Goal: Find specific page/section: Find specific page/section

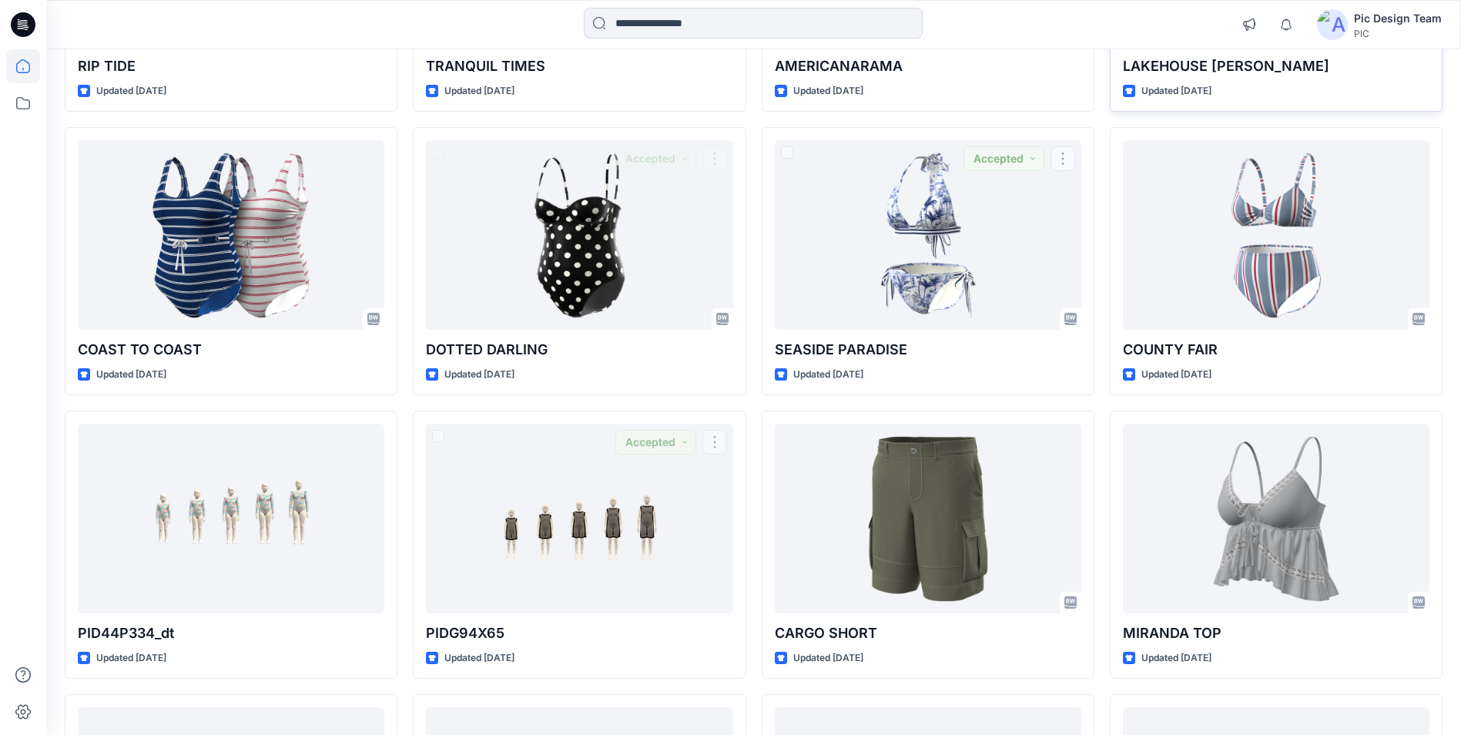
scroll to position [4262, 0]
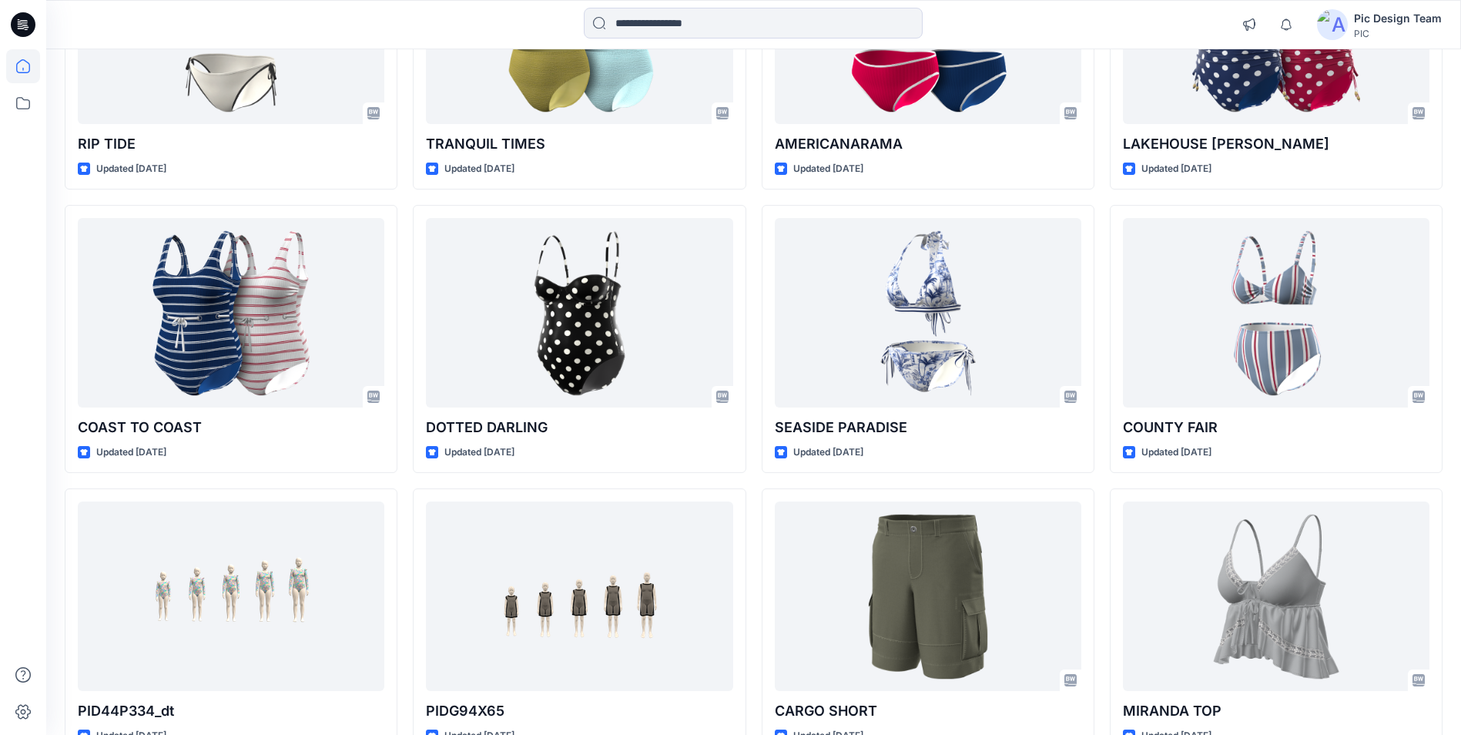
click at [1372, 17] on div "Pic Design Team" at bounding box center [1398, 18] width 88 height 18
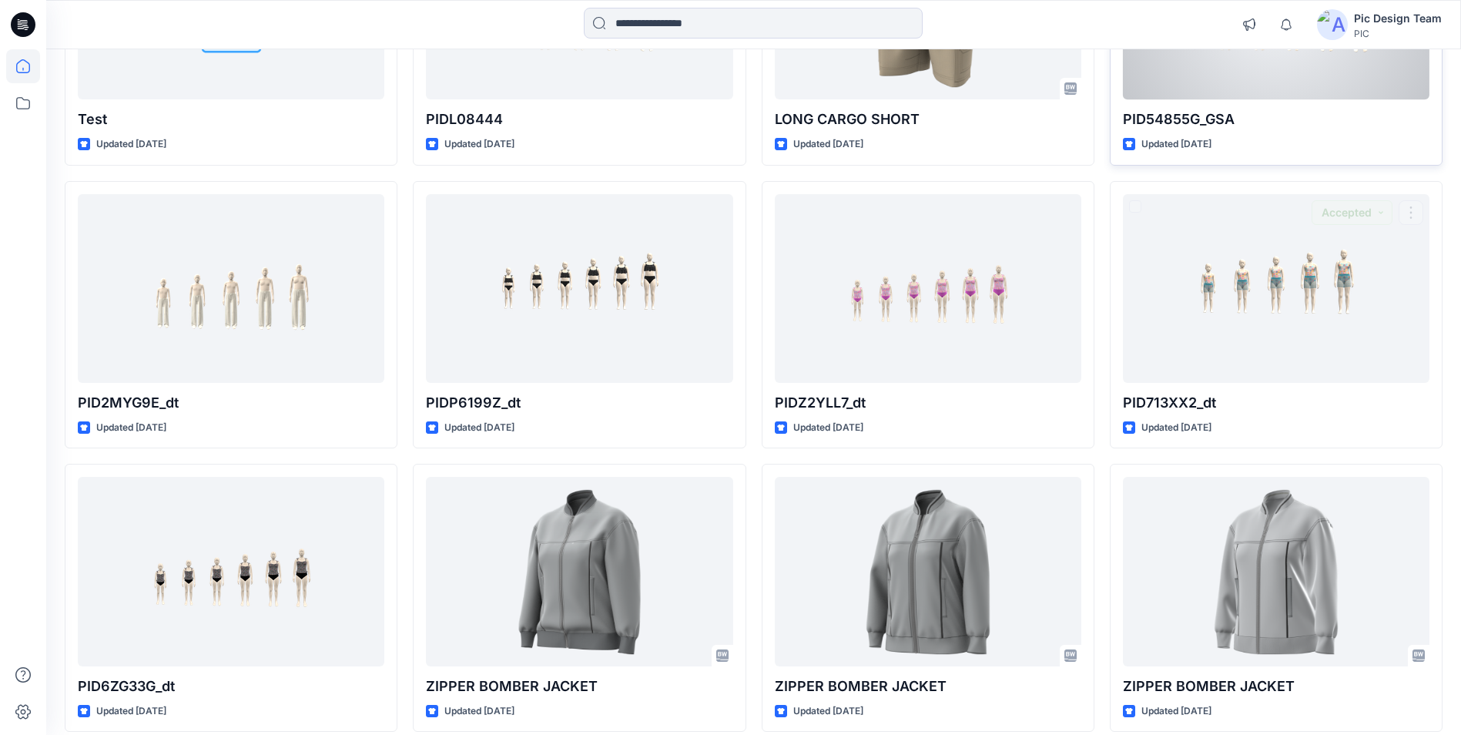
scroll to position [1030, 0]
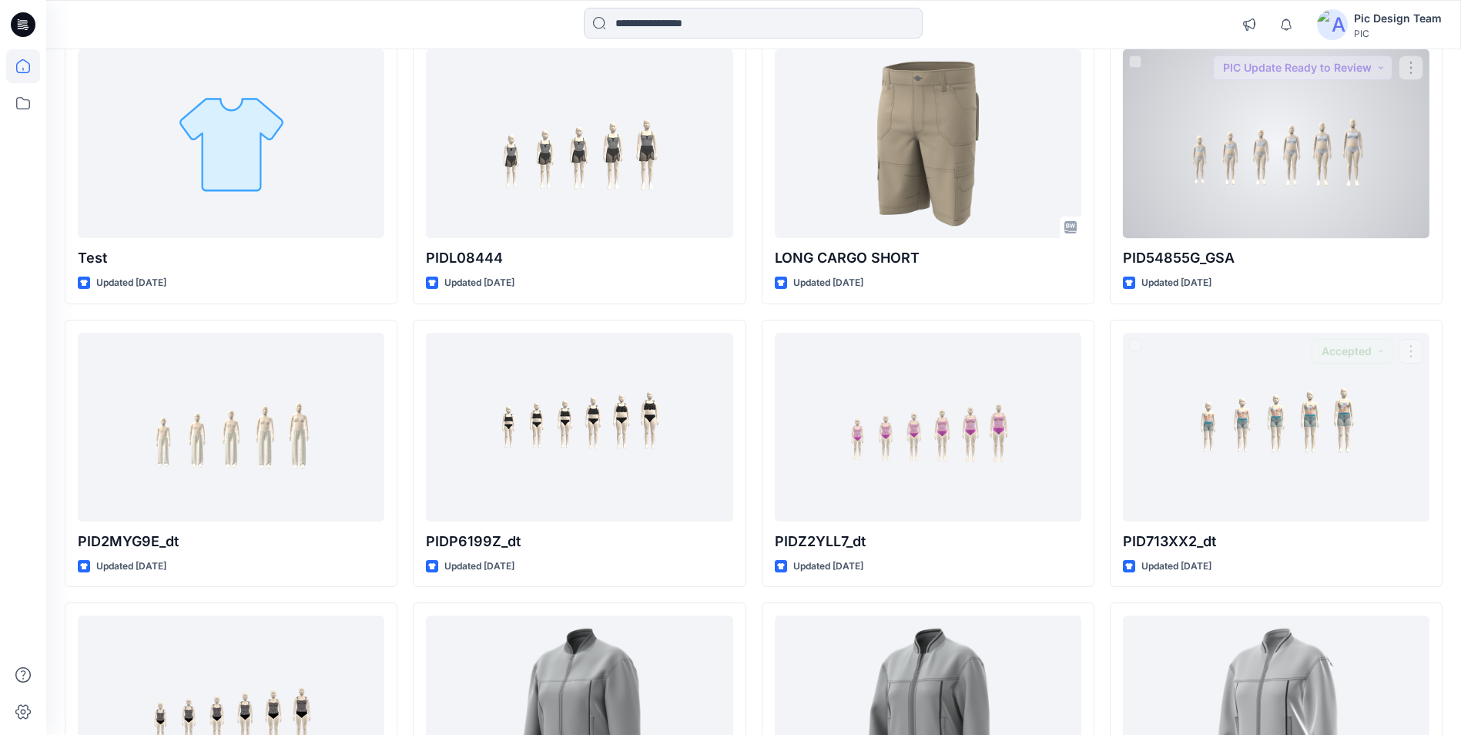
click at [1239, 233] on div at bounding box center [1276, 143] width 307 height 189
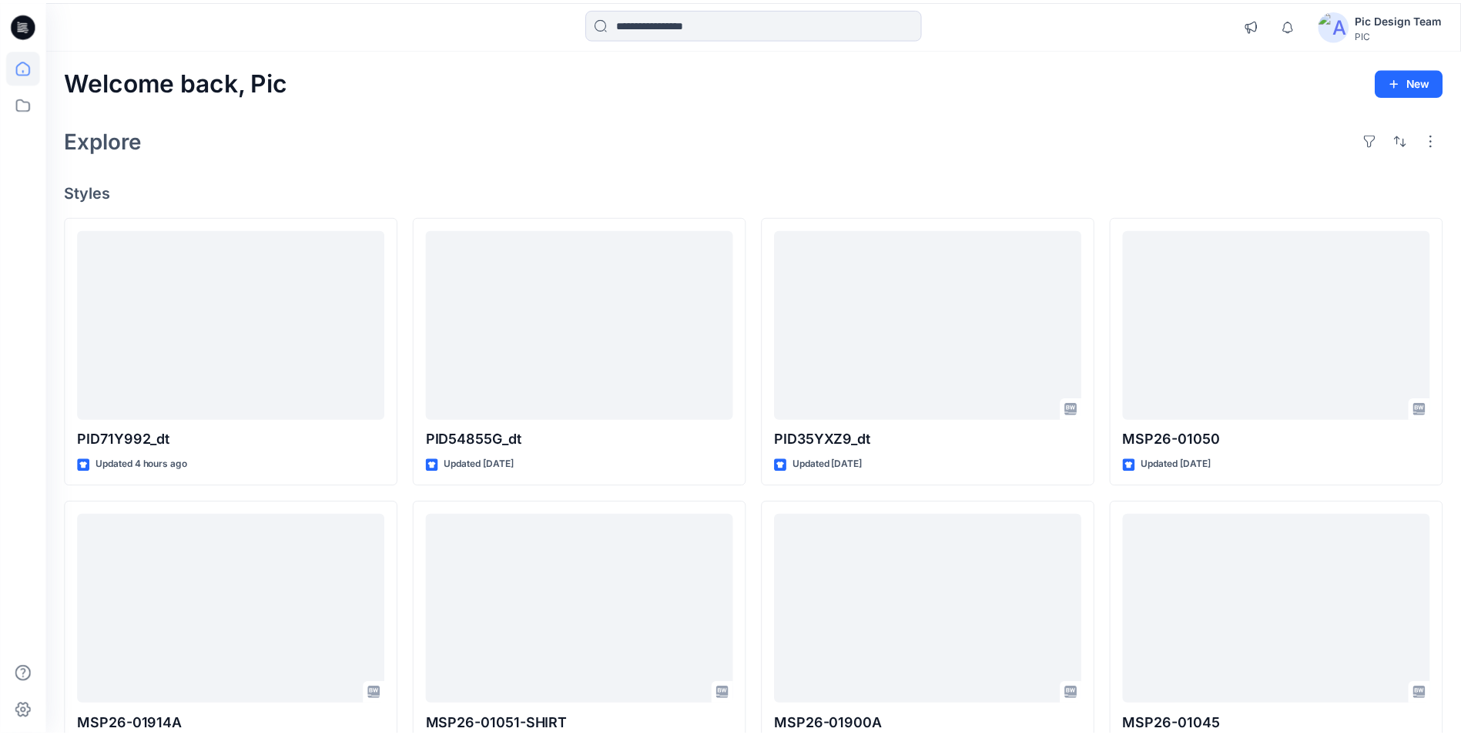
scroll to position [1030, 0]
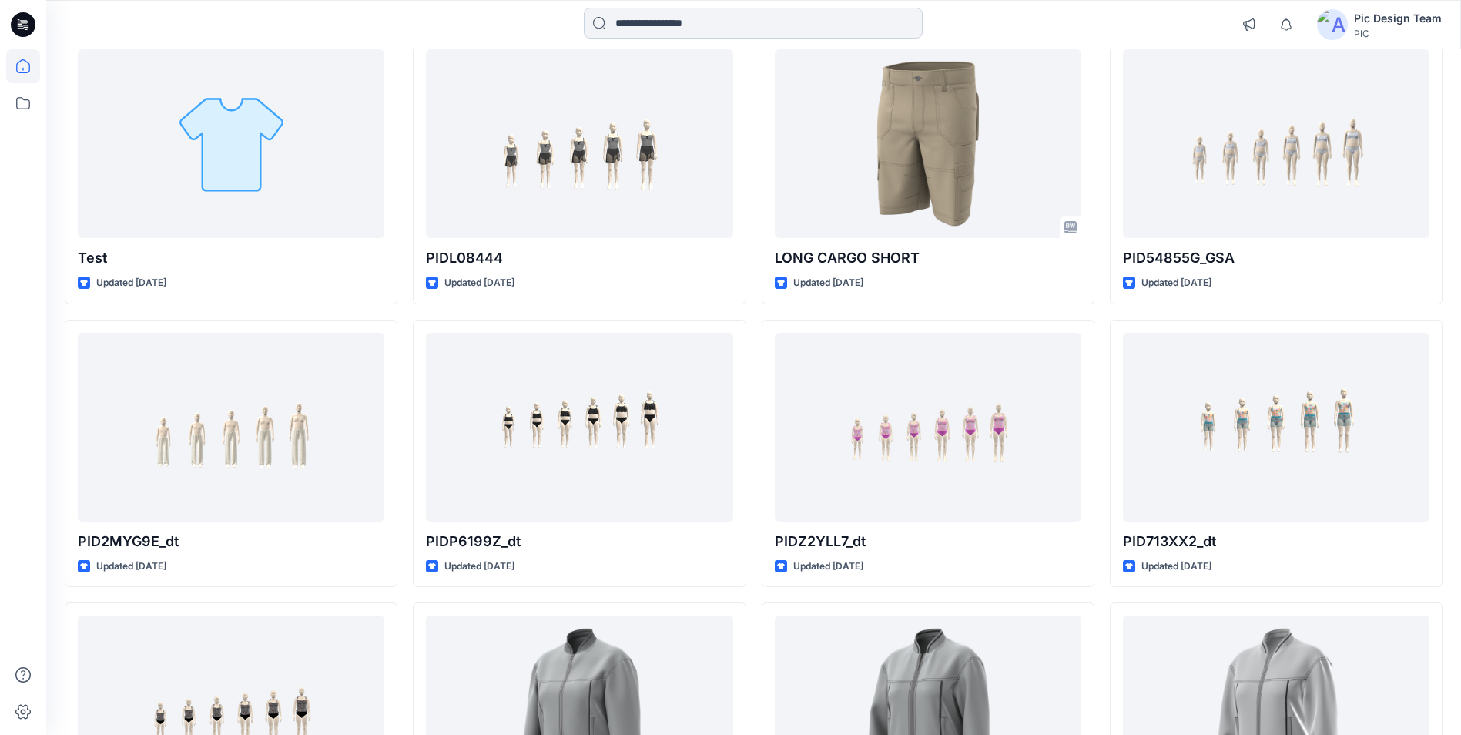
click at [674, 35] on input at bounding box center [753, 23] width 339 height 31
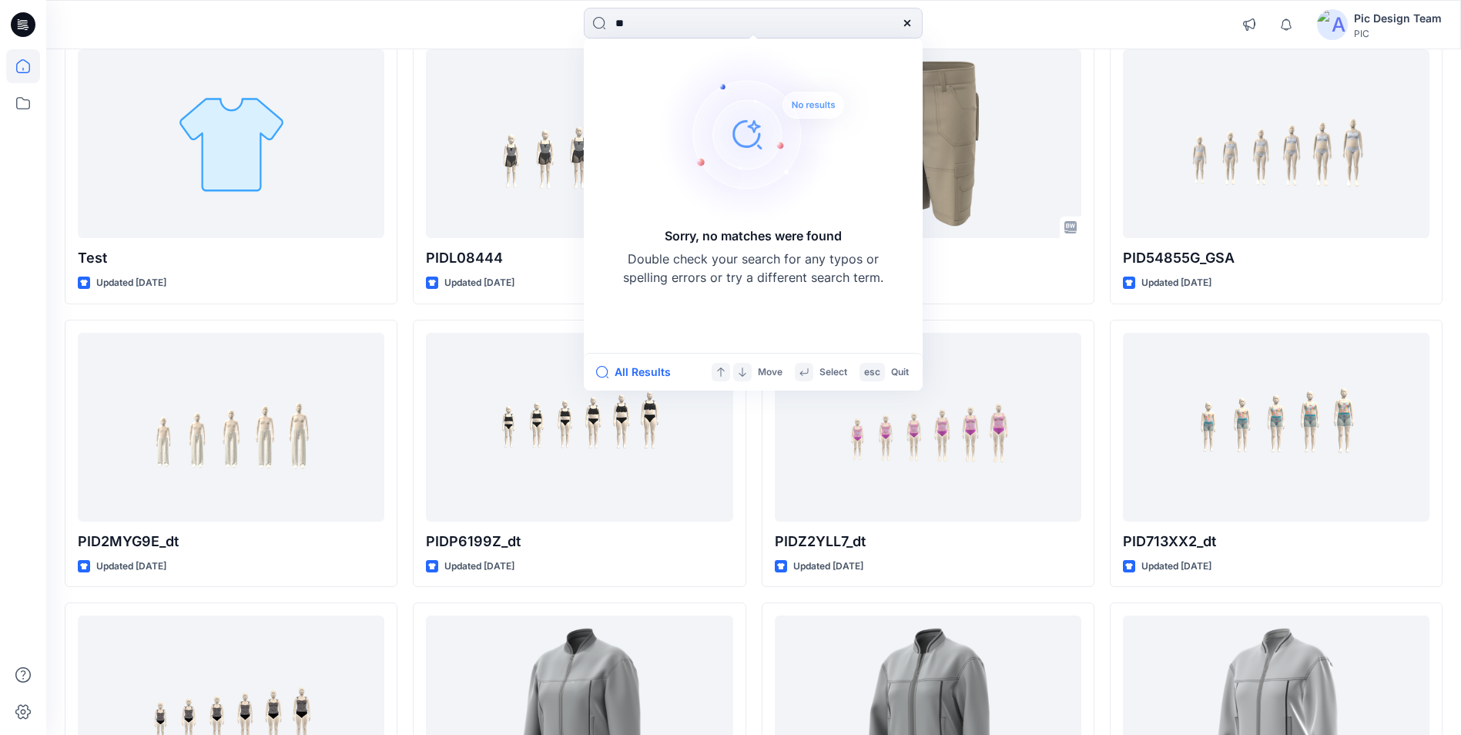
type input "*"
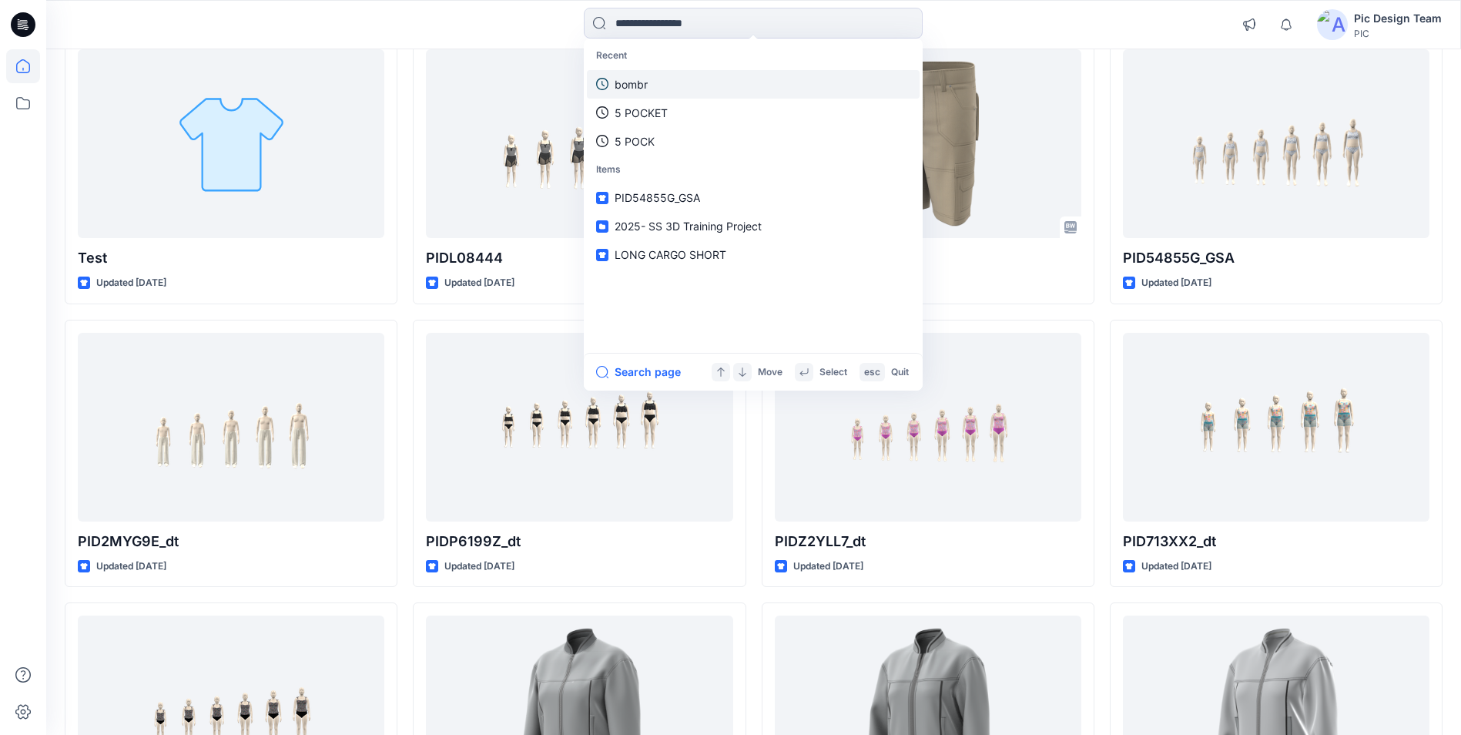
click at [638, 85] on p "bombr" at bounding box center [631, 84] width 33 height 16
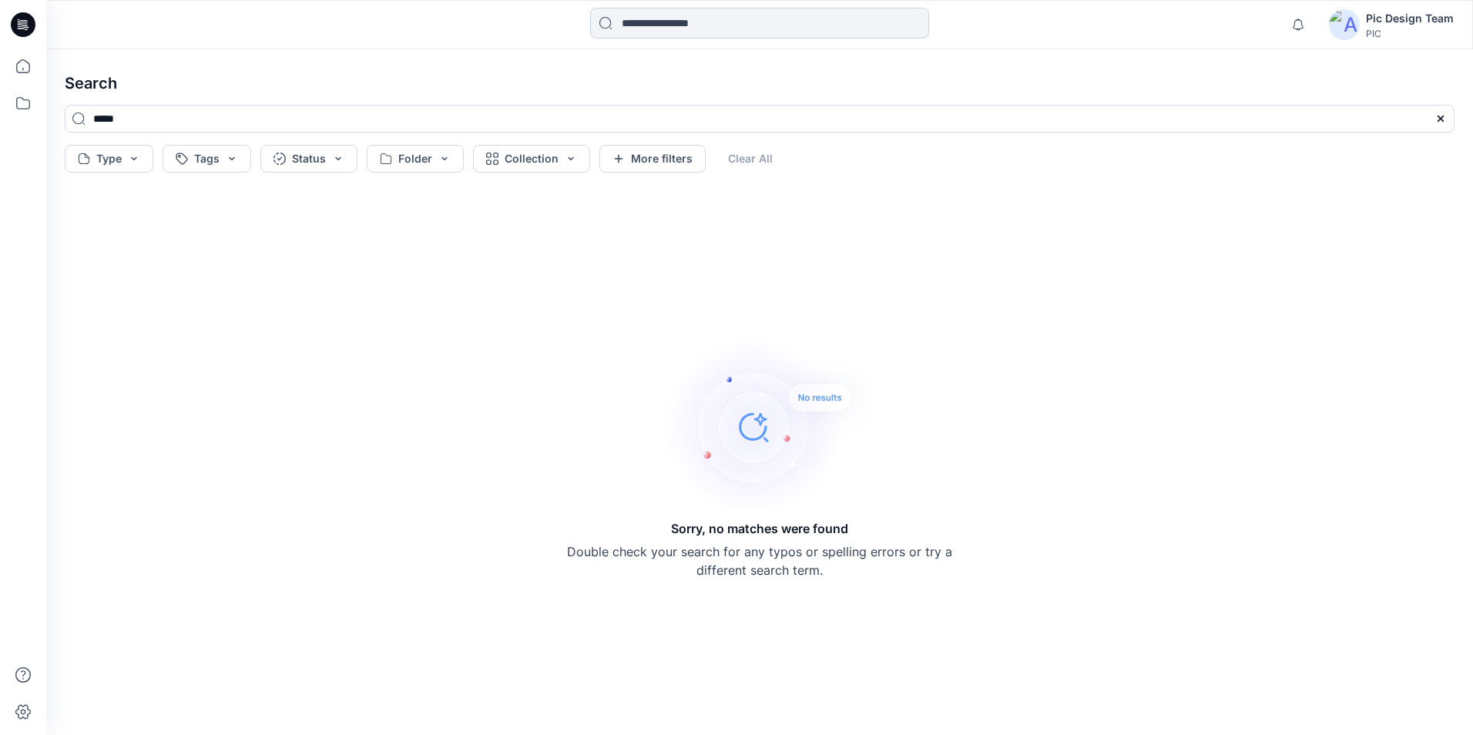
click at [628, 30] on input at bounding box center [759, 23] width 339 height 31
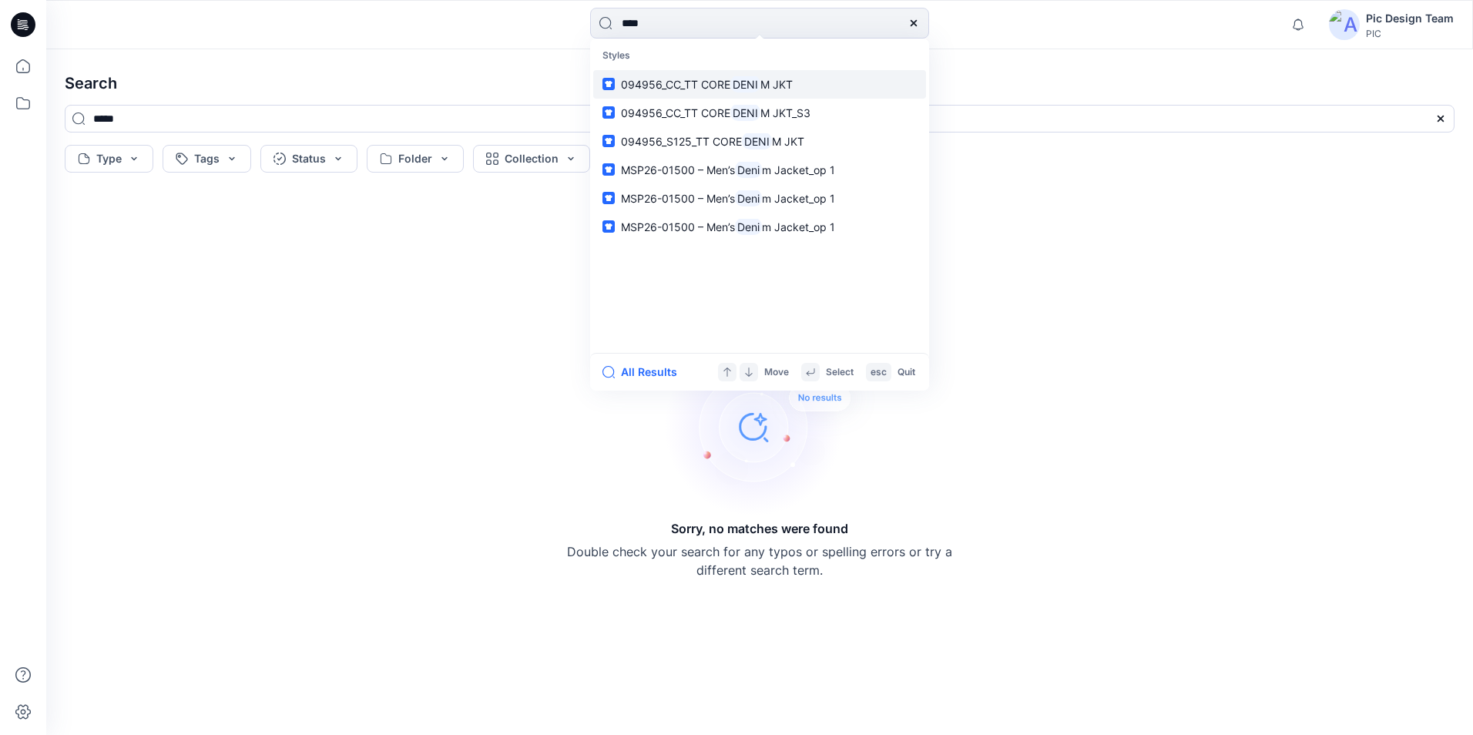
type input "****"
click at [743, 79] on mark "DENI" at bounding box center [745, 84] width 30 height 18
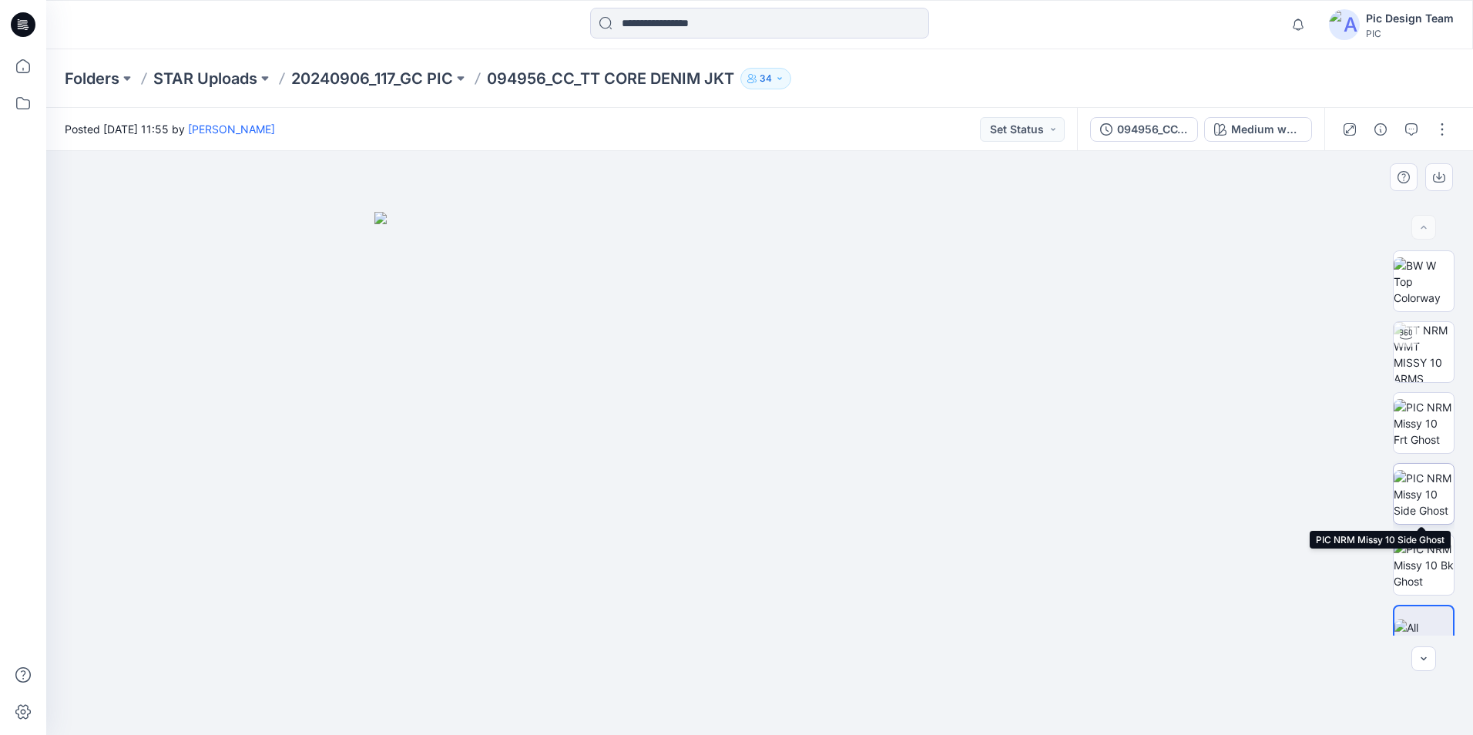
click at [1434, 491] on img at bounding box center [1423, 494] width 60 height 49
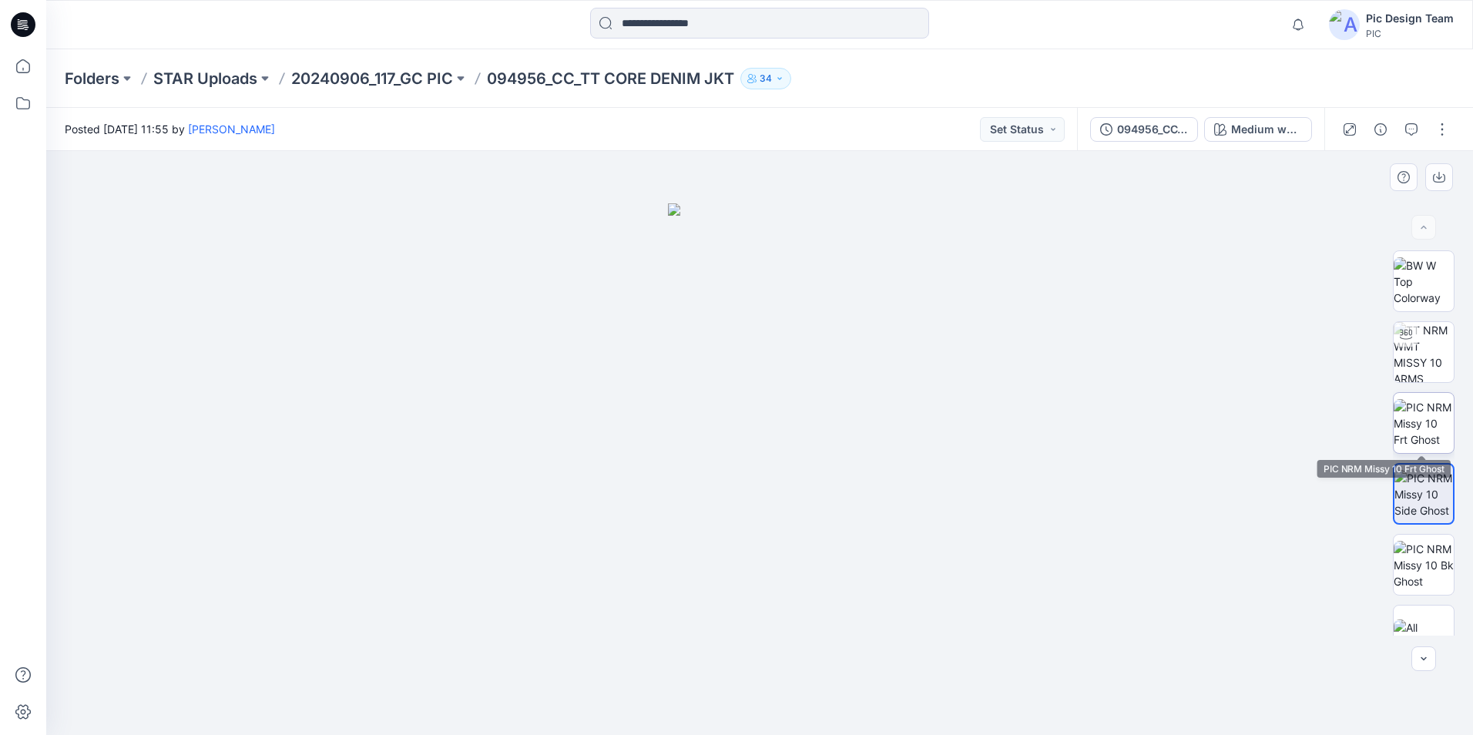
click at [1430, 431] on img at bounding box center [1423, 423] width 60 height 49
